Goal: Task Accomplishment & Management: Complete application form

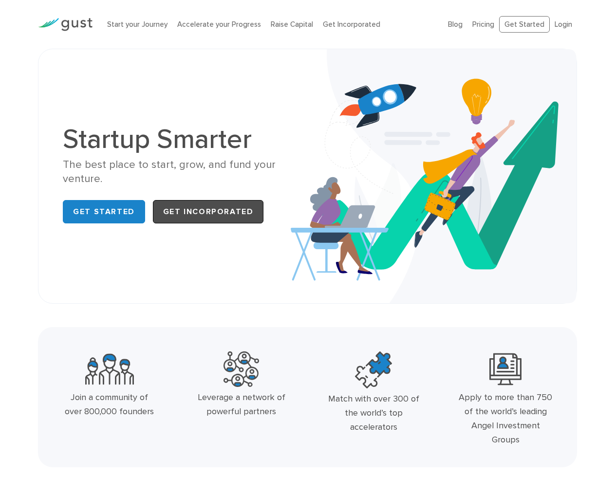
click at [182, 220] on link "Get Incorporated" at bounding box center [208, 211] width 111 height 23
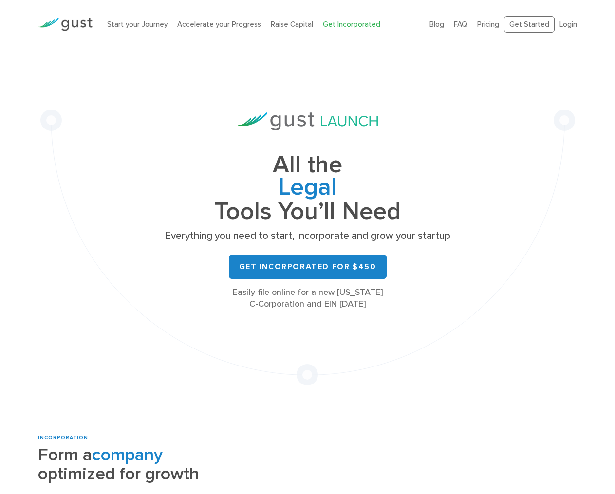
click at [79, 26] on img at bounding box center [65, 24] width 55 height 13
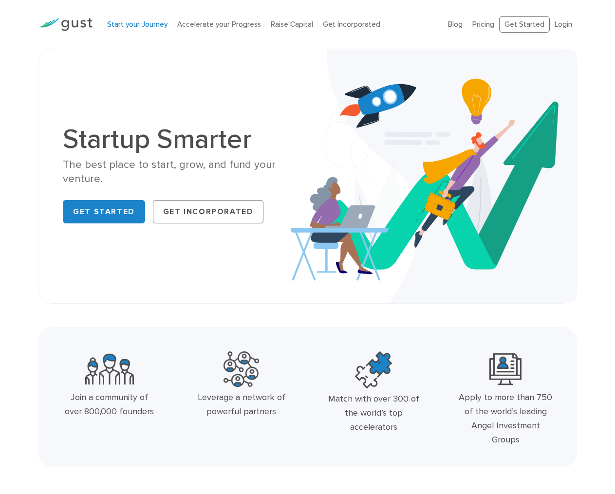
click at [118, 24] on link "Start your Journey" at bounding box center [137, 24] width 60 height 9
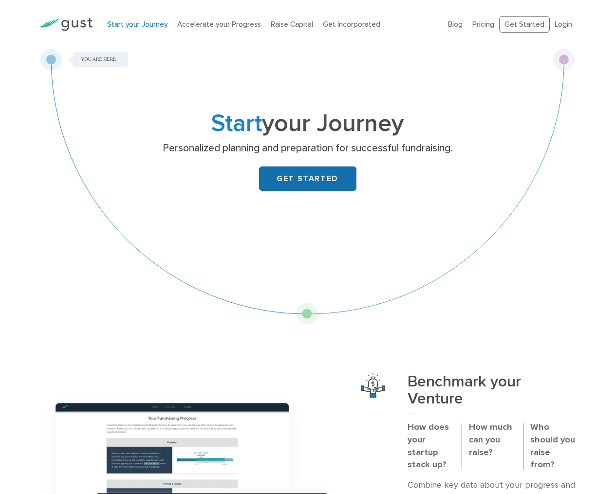
click at [273, 185] on link "GET STARTED" at bounding box center [307, 178] width 97 height 24
